Goal: Obtain resource: Obtain resource

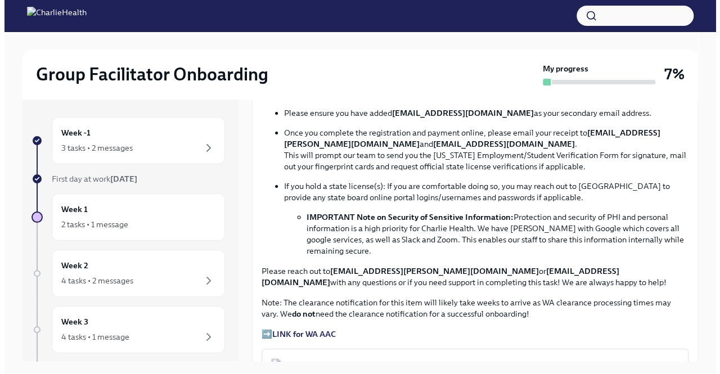
scroll to position [787, 0]
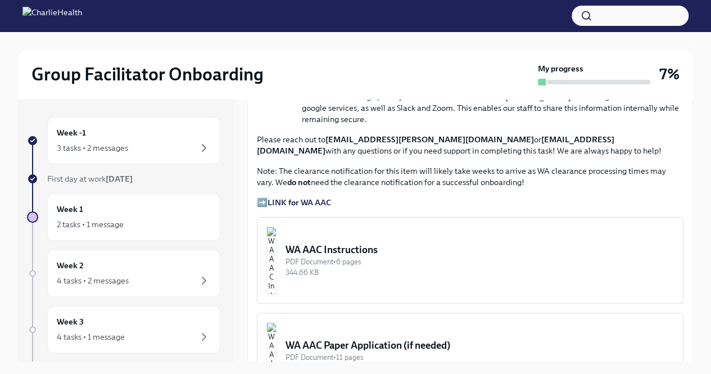
click at [390, 259] on div "PDF Document • 6 pages" at bounding box center [480, 261] width 389 height 11
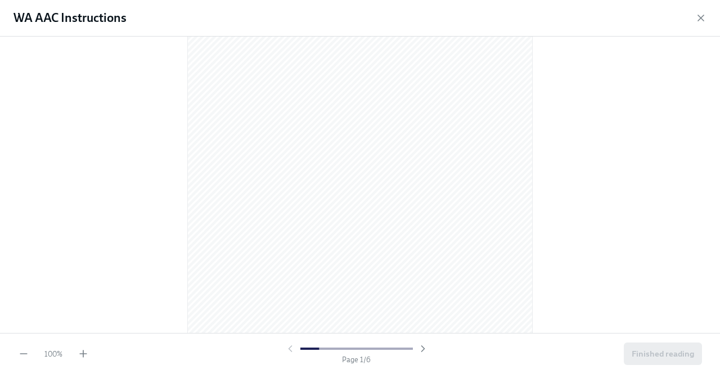
scroll to position [525, 0]
click at [589, 95] on div at bounding box center [360, 185] width 720 height 296
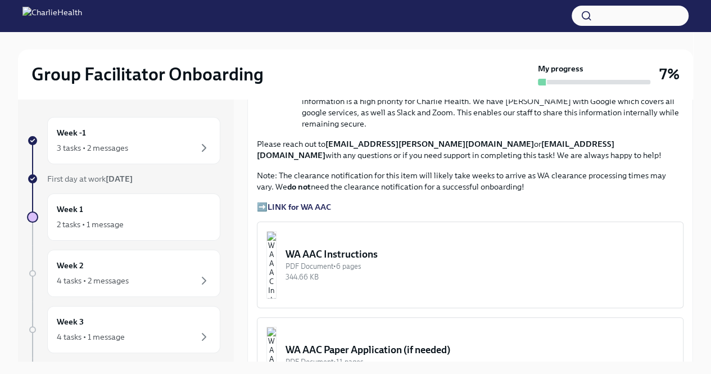
scroll to position [787, 0]
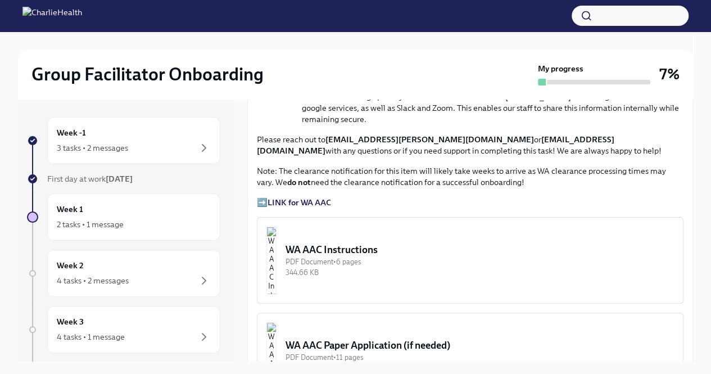
click at [313, 199] on strong "LINK for WA AAC" at bounding box center [300, 202] width 64 height 10
click at [306, 198] on strong "LINK for WA AAC" at bounding box center [300, 202] width 64 height 10
click at [265, 197] on p "➡️ LINK for WA AAC" at bounding box center [470, 202] width 427 height 11
click at [263, 197] on p "➡️ LINK for WA AAC" at bounding box center [470, 202] width 427 height 11
click at [314, 197] on strong "LINK for WA AAC" at bounding box center [300, 202] width 64 height 10
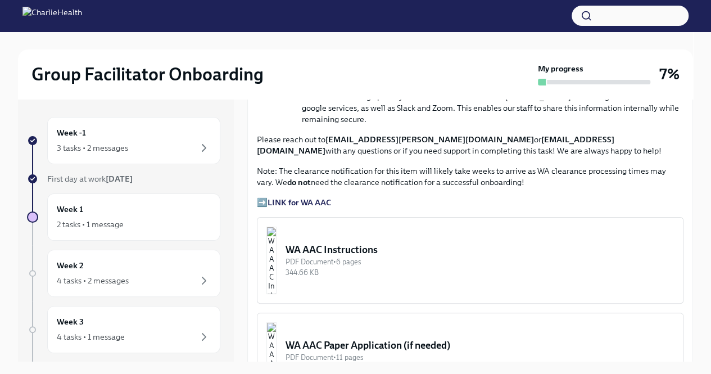
click at [307, 197] on strong "LINK for WA AAC" at bounding box center [300, 202] width 64 height 10
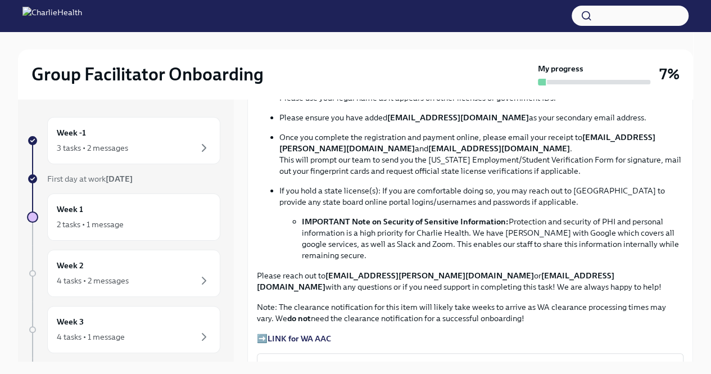
scroll to position [656, 0]
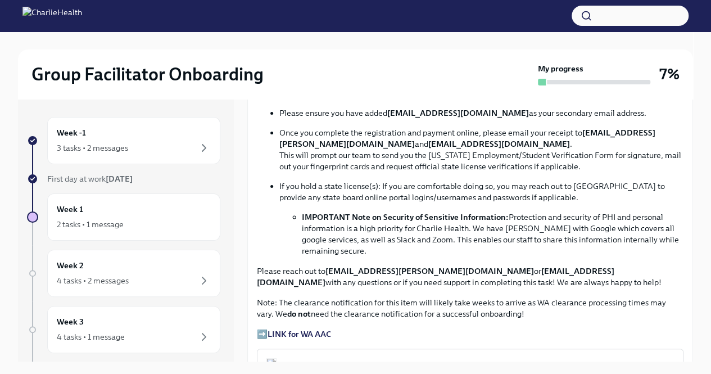
drag, startPoint x: 403, startPoint y: 138, endPoint x: 379, endPoint y: 154, distance: 28.9
click at [379, 154] on p "Once you complete the registration and payment online, please email your receip…" at bounding box center [481, 149] width 404 height 45
